Goal: Information Seeking & Learning: Find specific page/section

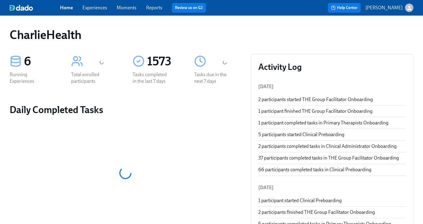
click at [92, 5] on link "Experiences" at bounding box center [95, 8] width 25 height 6
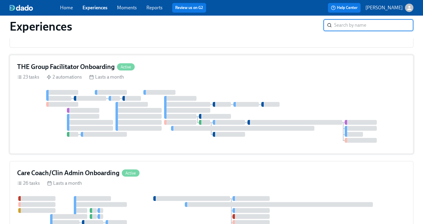
scroll to position [353, 0]
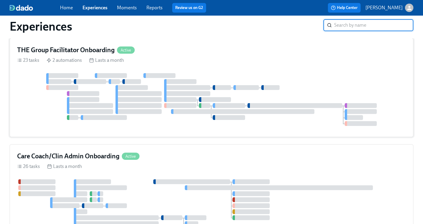
click at [73, 51] on h4 "THE Group Facilitator Onboarding" at bounding box center [66, 50] width 98 height 9
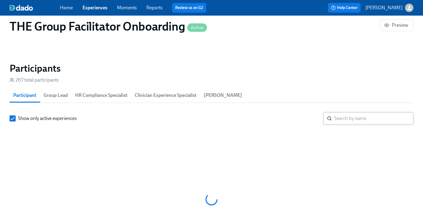
scroll to position [523, 0]
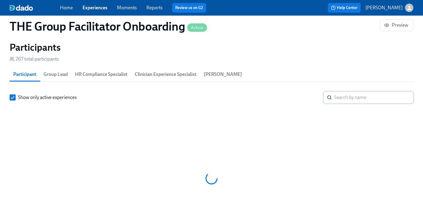
click at [356, 101] on input "search" at bounding box center [373, 98] width 79 height 12
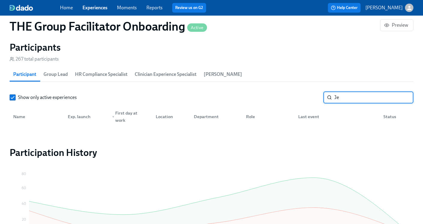
type input "J"
type input "B"
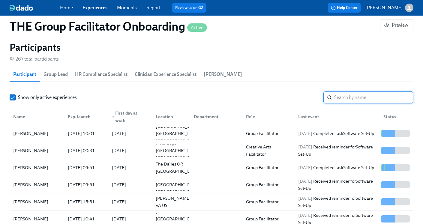
scroll to position [0, 9645]
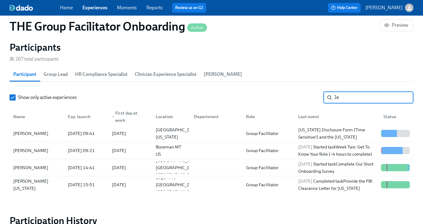
type input "J"
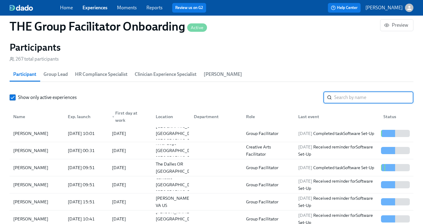
click at [109, 76] on span "HR Compliance Specialist" at bounding box center [101, 74] width 53 height 8
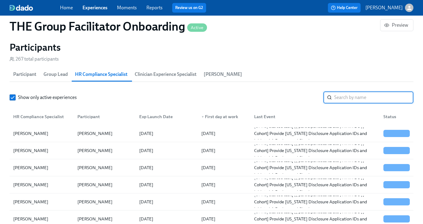
click at [354, 98] on input "search" at bounding box center [373, 98] width 79 height 12
type input "Cryst"
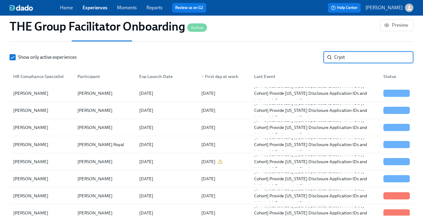
click at [405, 55] on input "Cryst" at bounding box center [373, 57] width 79 height 12
click at [251, 50] on section "Participants 267 total participants Participant Group Lead HR Compliance Specia…" at bounding box center [212, 109] width 404 height 217
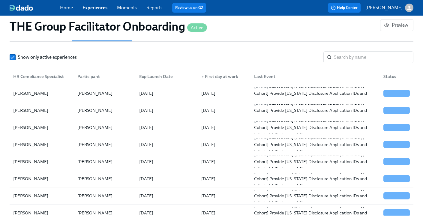
click at [98, 10] on link "Experiences" at bounding box center [95, 8] width 25 height 6
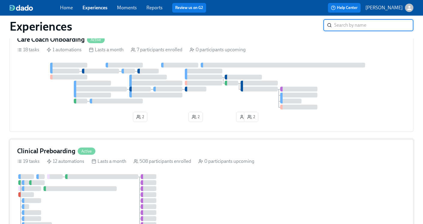
scroll to position [35, 0]
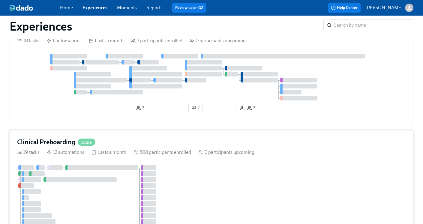
click at [65, 142] on h4 "Clinical Preboarding" at bounding box center [46, 142] width 58 height 9
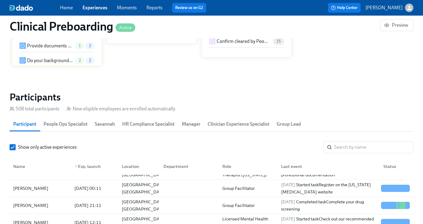
scroll to position [81, 0]
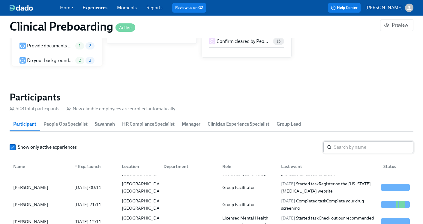
click at [342, 146] on input "search" at bounding box center [373, 147] width 79 height 12
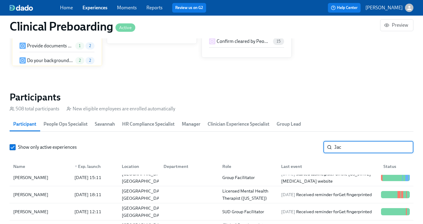
scroll to position [40, 0]
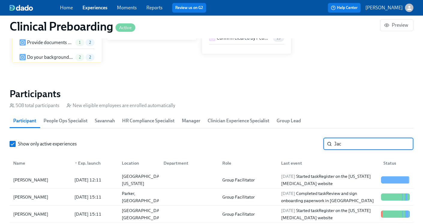
scroll to position [645, 0]
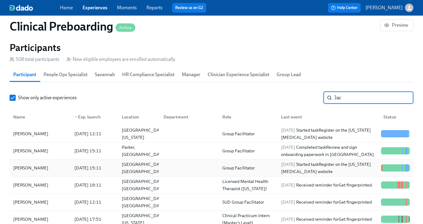
type input "Jac"
click at [321, 168] on div "[DATE] Started task Register on the [US_STATE] [MEDICAL_DATA] website" at bounding box center [329, 168] width 100 height 14
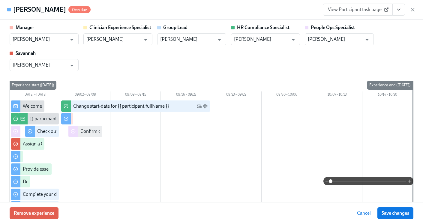
click at [396, 11] on icon "View task page" at bounding box center [399, 10] width 6 height 6
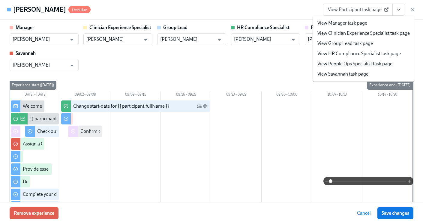
click at [267, 66] on div "Manager [PERSON_NAME] ​ Clinician Experience Specialist [PERSON_NAME] ​ Group L…" at bounding box center [212, 47] width 404 height 47
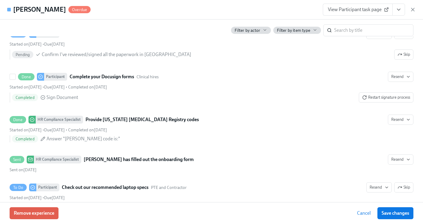
scroll to position [1009, 0]
